Goal: Check status: Check status

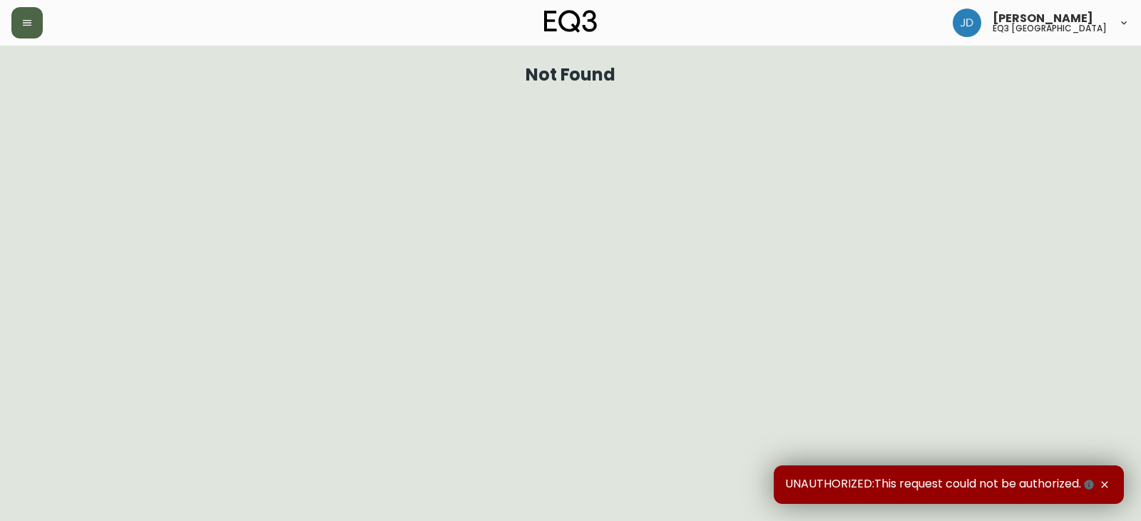
click at [27, 29] on button "button" at bounding box center [26, 22] width 31 height 31
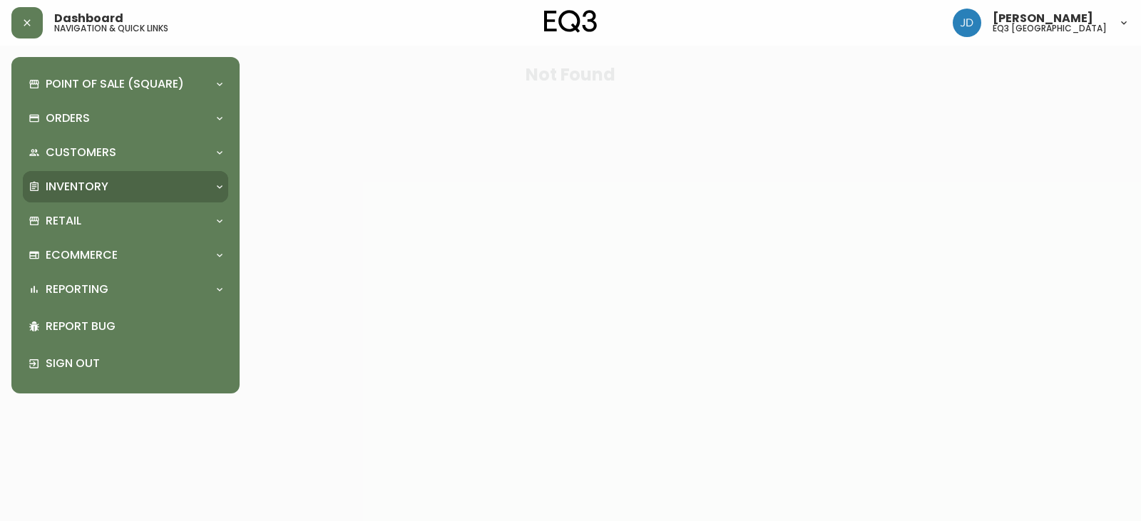
click at [76, 183] on p "Inventory" at bounding box center [77, 187] width 63 height 16
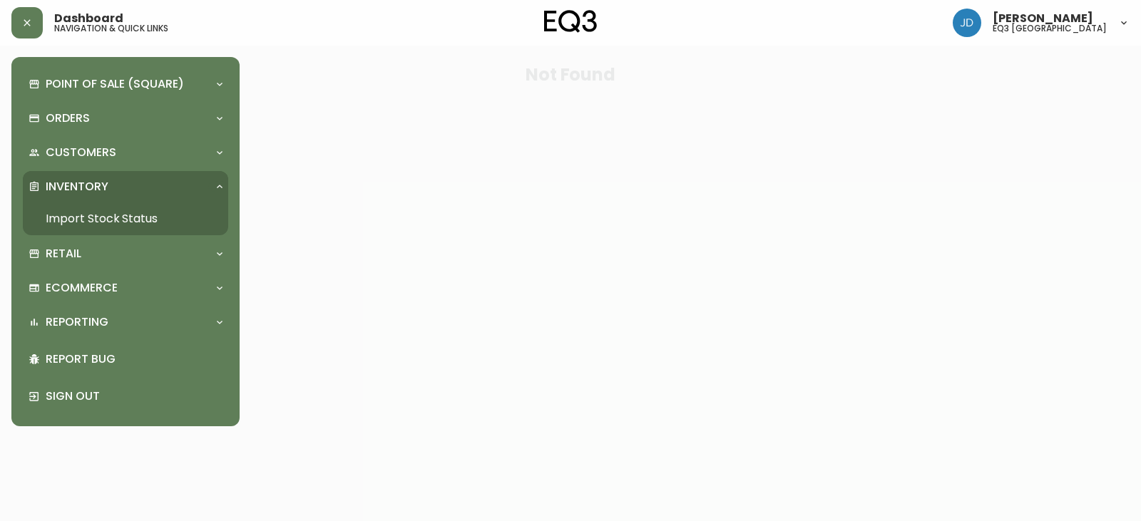
click at [102, 219] on link "Import Stock Status" at bounding box center [125, 219] width 205 height 33
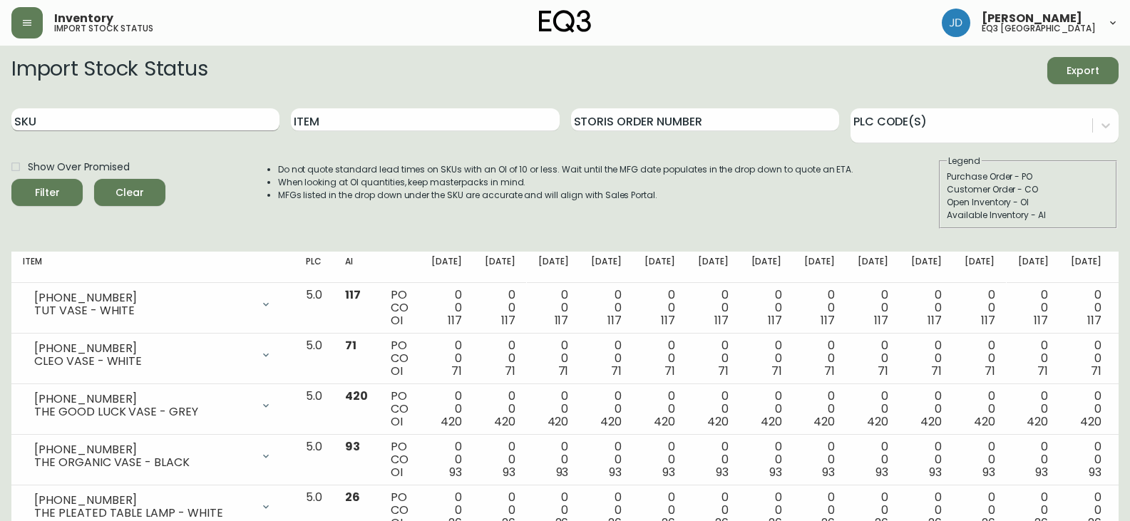
click at [73, 123] on input "SKU" at bounding box center [145, 119] width 268 height 23
paste input "[PHONE_NUMBER]"
type input "[PHONE_NUMBER]"
click at [11, 179] on button "Filter" at bounding box center [46, 192] width 71 height 27
